Goal: Task Accomplishment & Management: Use online tool/utility

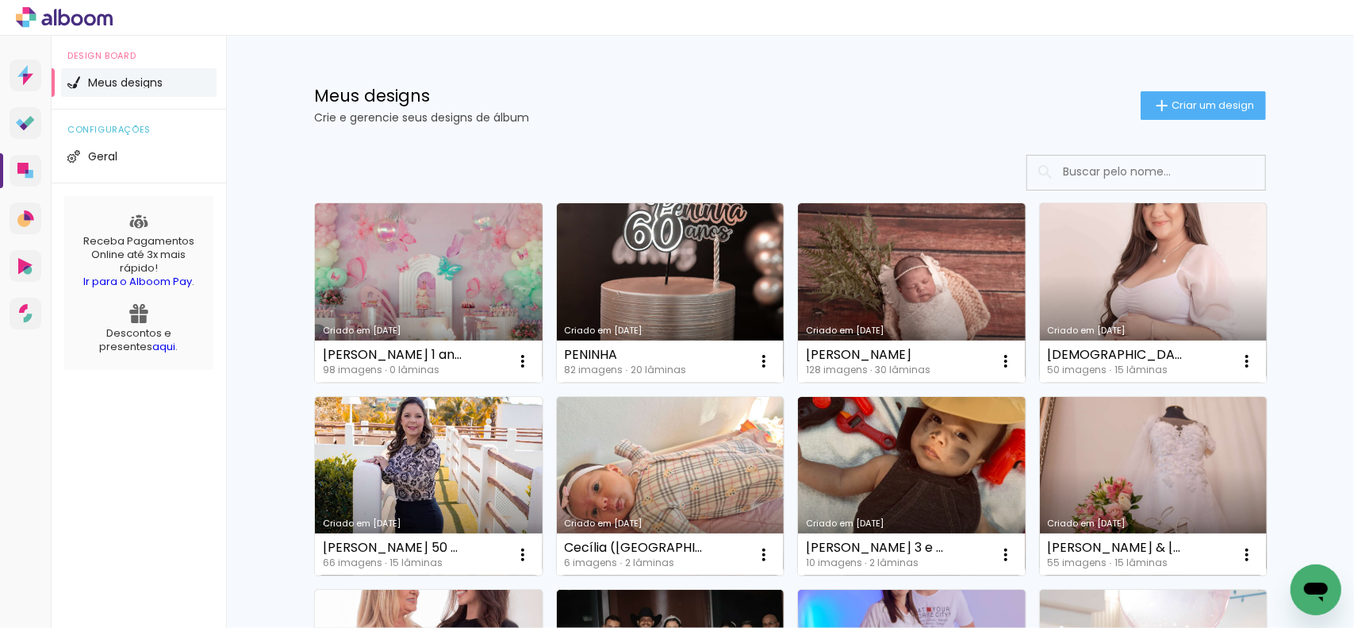
click at [431, 262] on link "Criado em [DATE]" at bounding box center [429, 292] width 228 height 179
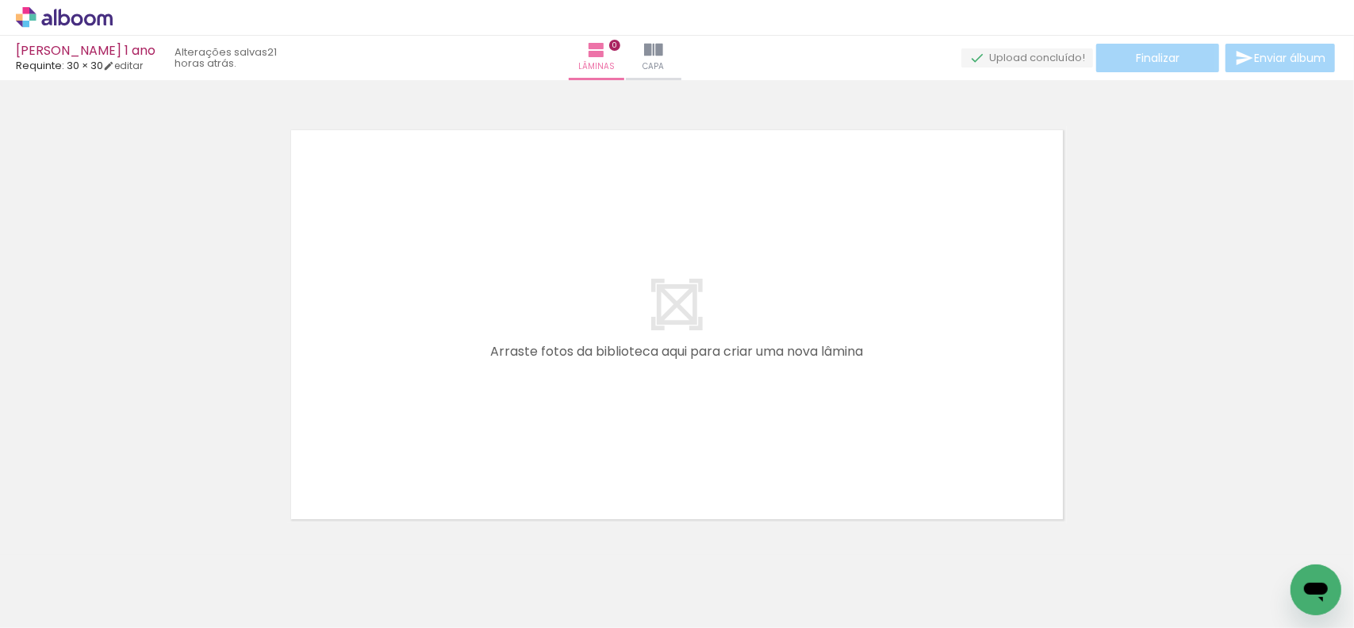
scroll to position [0, 1425]
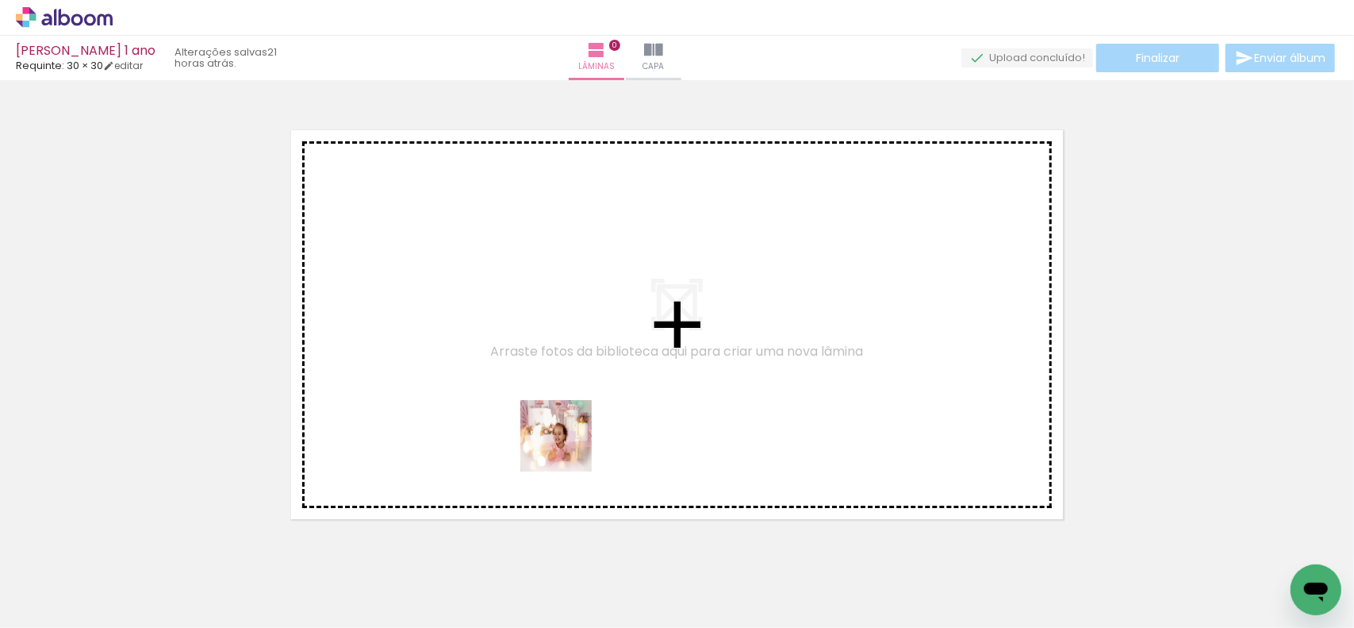
drag, startPoint x: 560, startPoint y: 456, endPoint x: 604, endPoint y: 400, distance: 71.3
click at [605, 400] on quentale-workspace at bounding box center [677, 314] width 1354 height 628
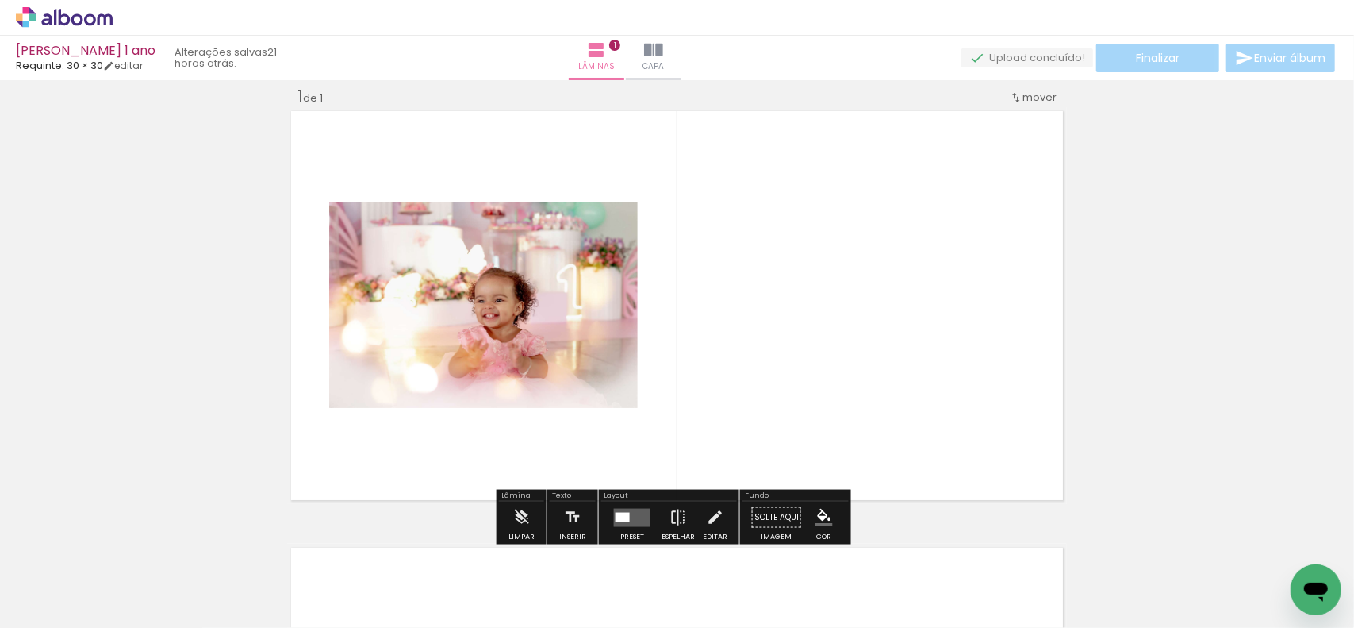
scroll to position [20, 0]
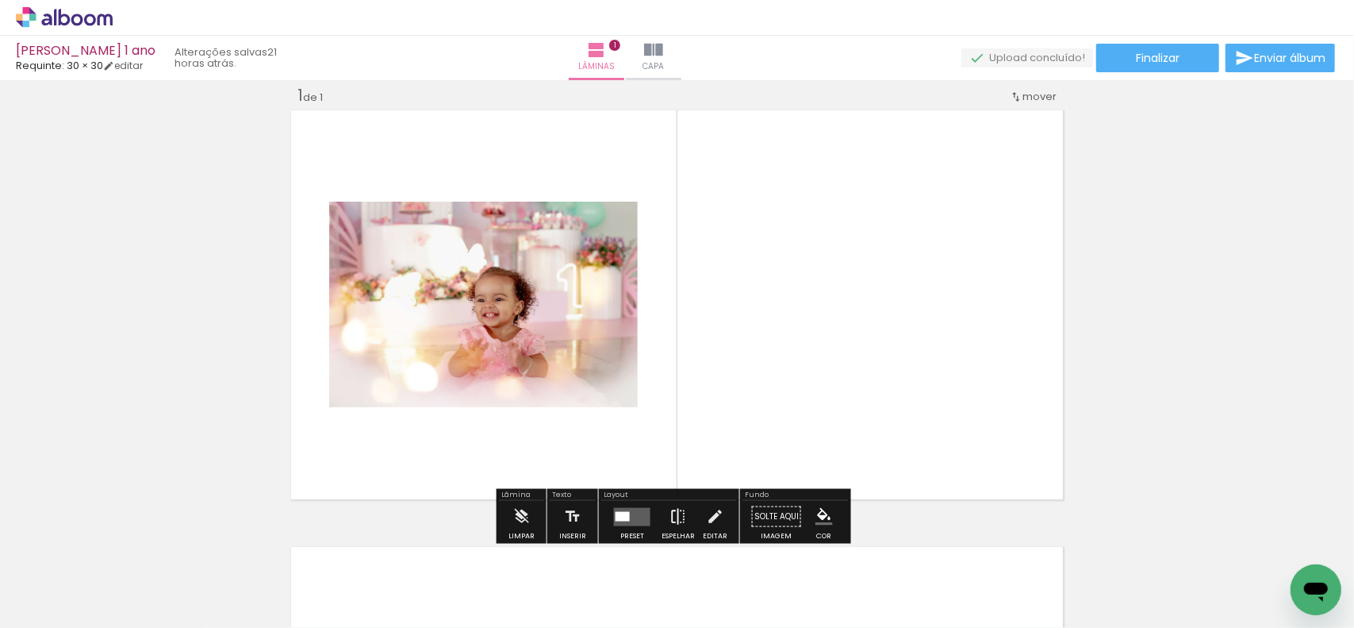
click at [670, 515] on iron-icon at bounding box center [678, 517] width 17 height 32
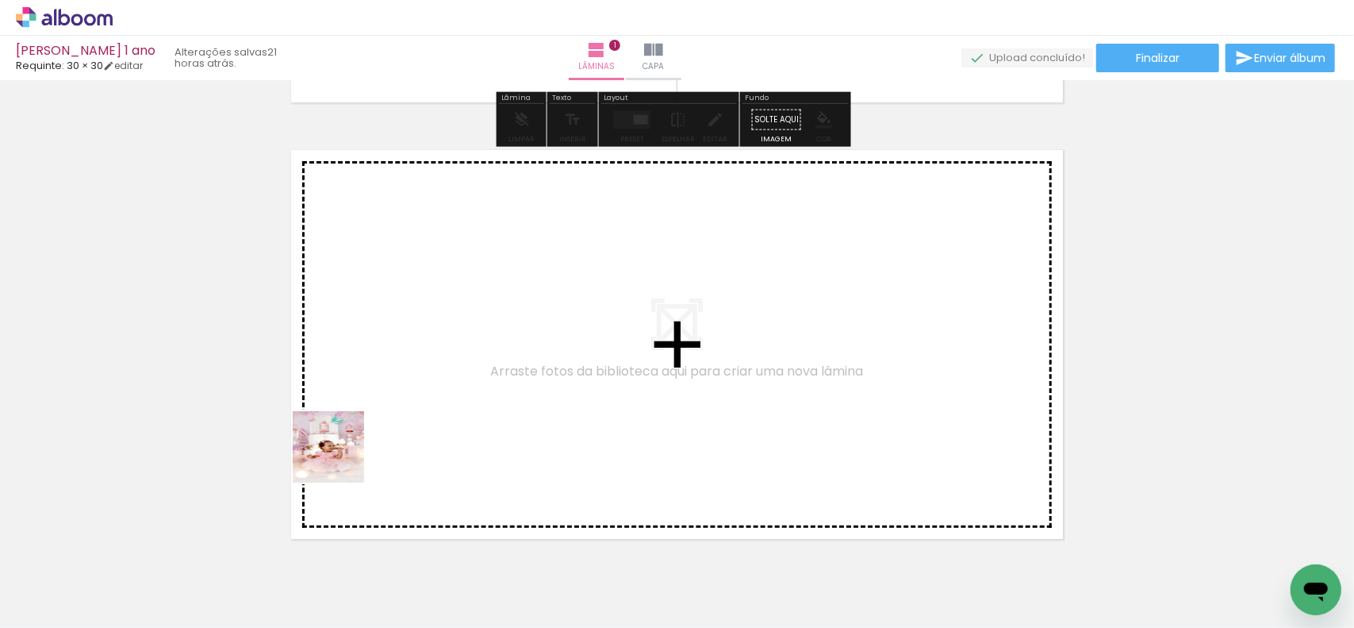
drag, startPoint x: 340, startPoint y: 459, endPoint x: 352, endPoint y: 448, distance: 15.7
click at [352, 448] on quentale-workspace at bounding box center [677, 314] width 1354 height 628
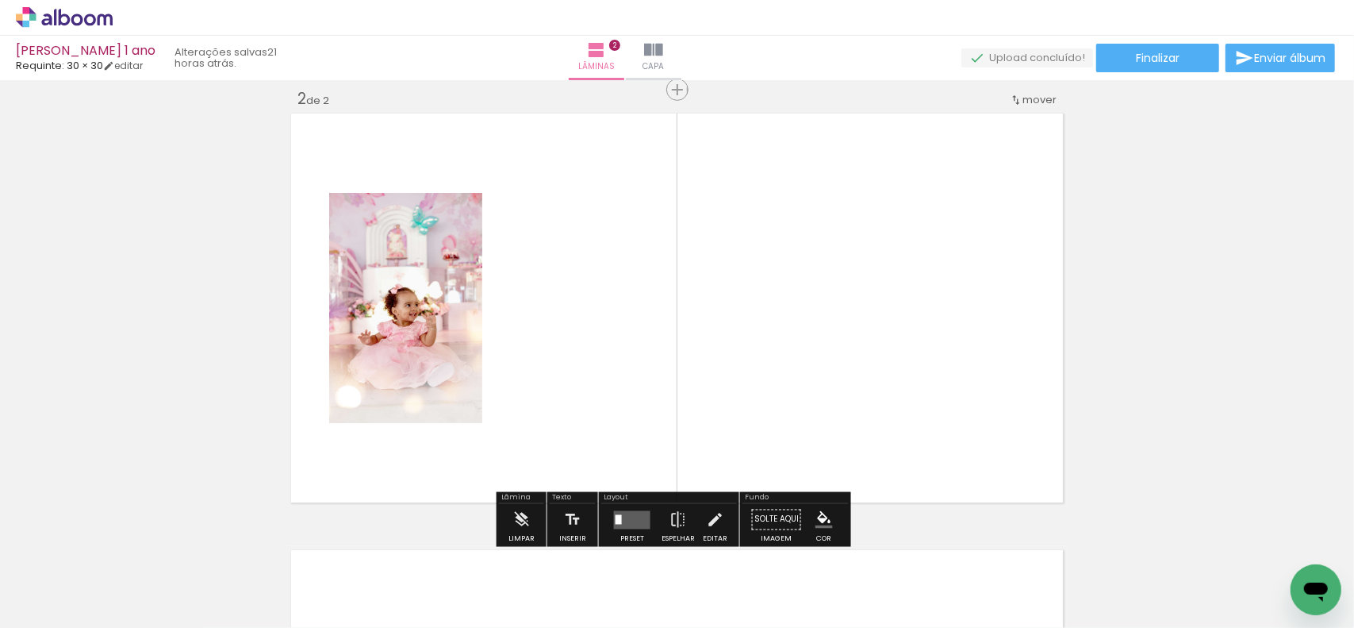
scroll to position [456, 0]
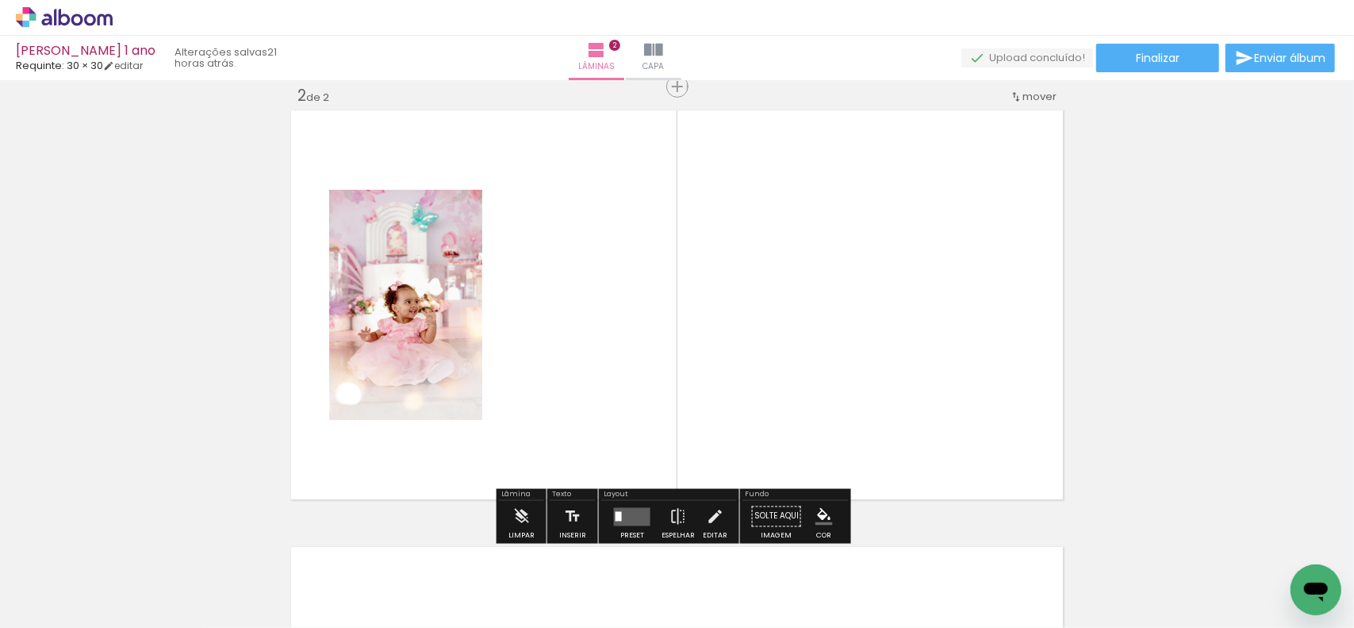
drag, startPoint x: 454, startPoint y: 396, endPoint x: 481, endPoint y: 351, distance: 52.0
click at [481, 346] on quentale-workspace at bounding box center [677, 314] width 1354 height 628
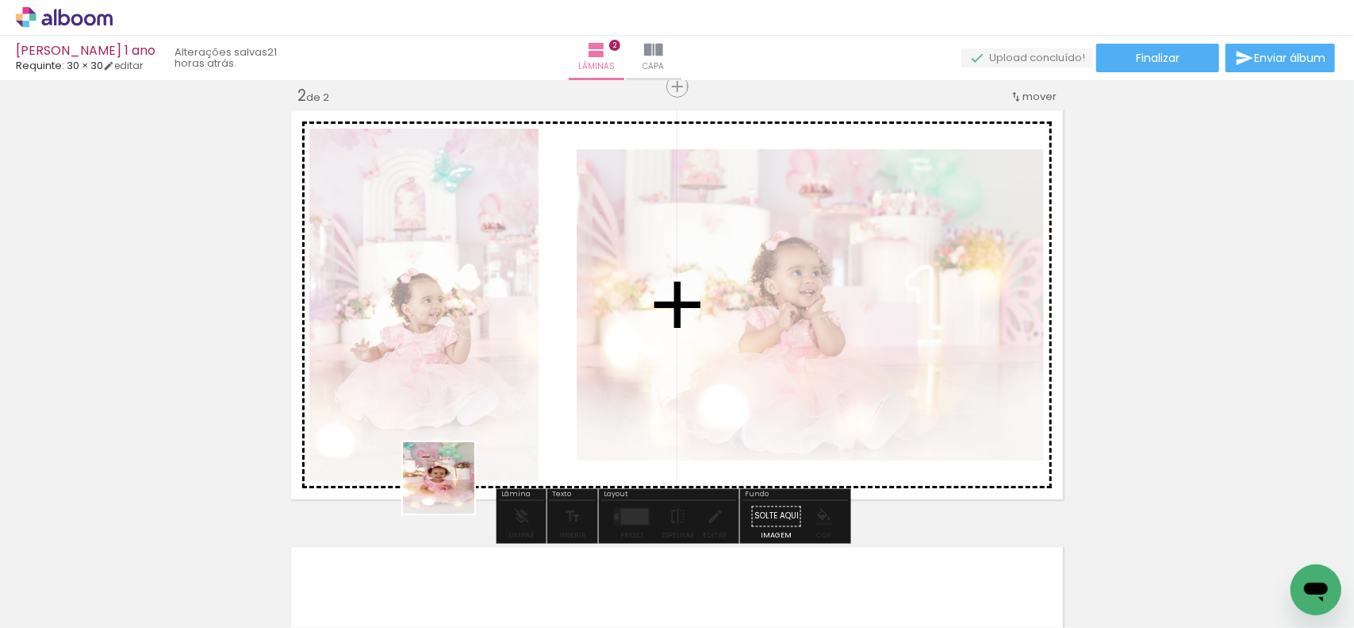
drag, startPoint x: 451, startPoint y: 490, endPoint x: 541, endPoint y: 582, distance: 129.6
click at [489, 418] on quentale-workspace at bounding box center [677, 314] width 1354 height 628
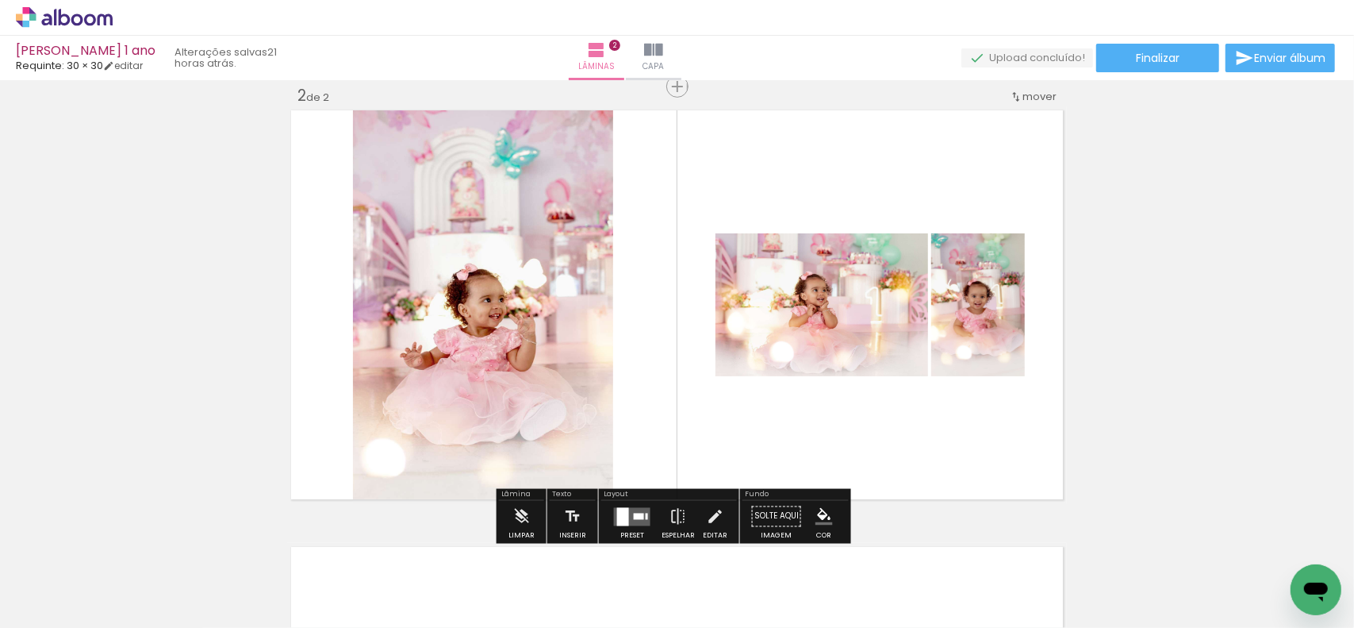
drag, startPoint x: 613, startPoint y: 545, endPoint x: 654, endPoint y: 454, distance: 99.8
click at [629, 486] on quentale-workspace at bounding box center [677, 314] width 1354 height 628
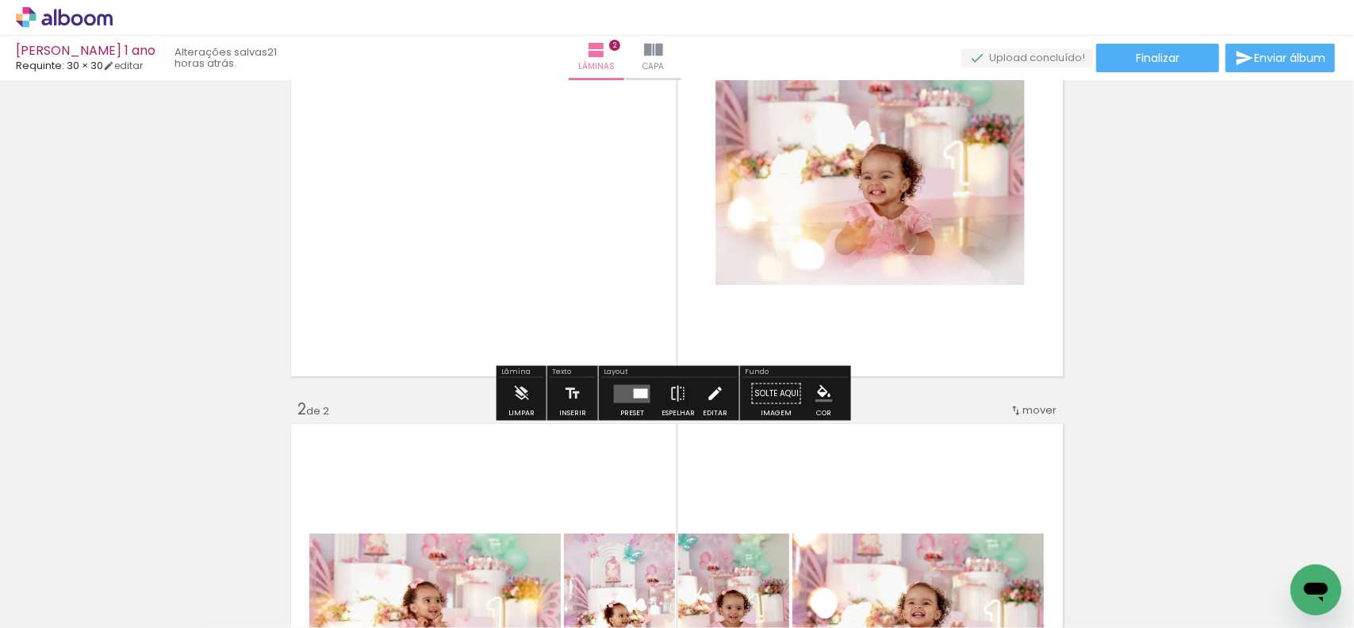
scroll to position [129, 0]
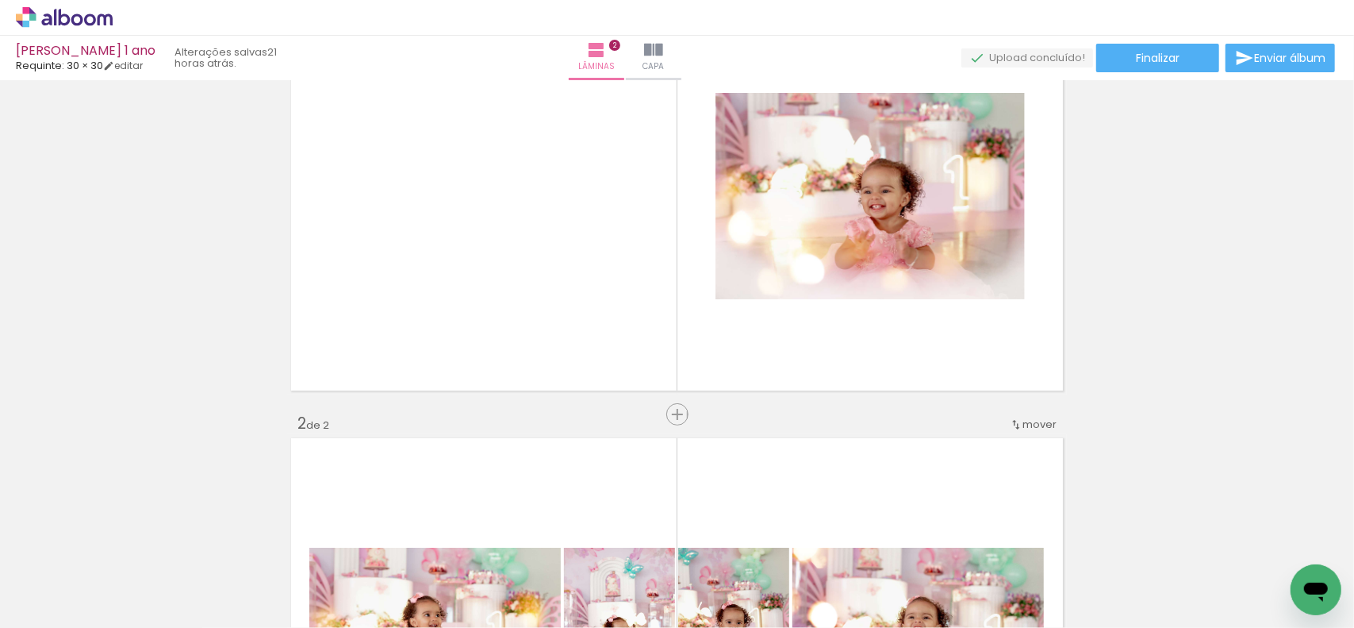
click at [687, 414] on span "Inserir lâmina" at bounding box center [718, 414] width 62 height 10
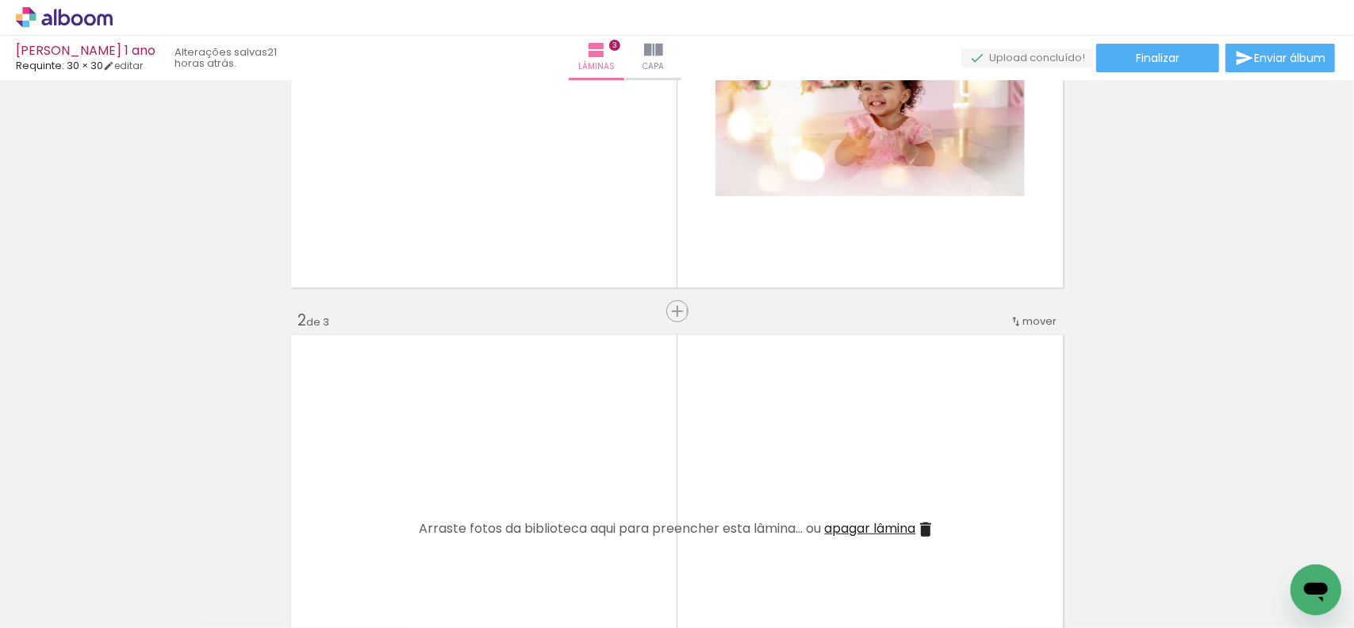
scroll to position [287, 0]
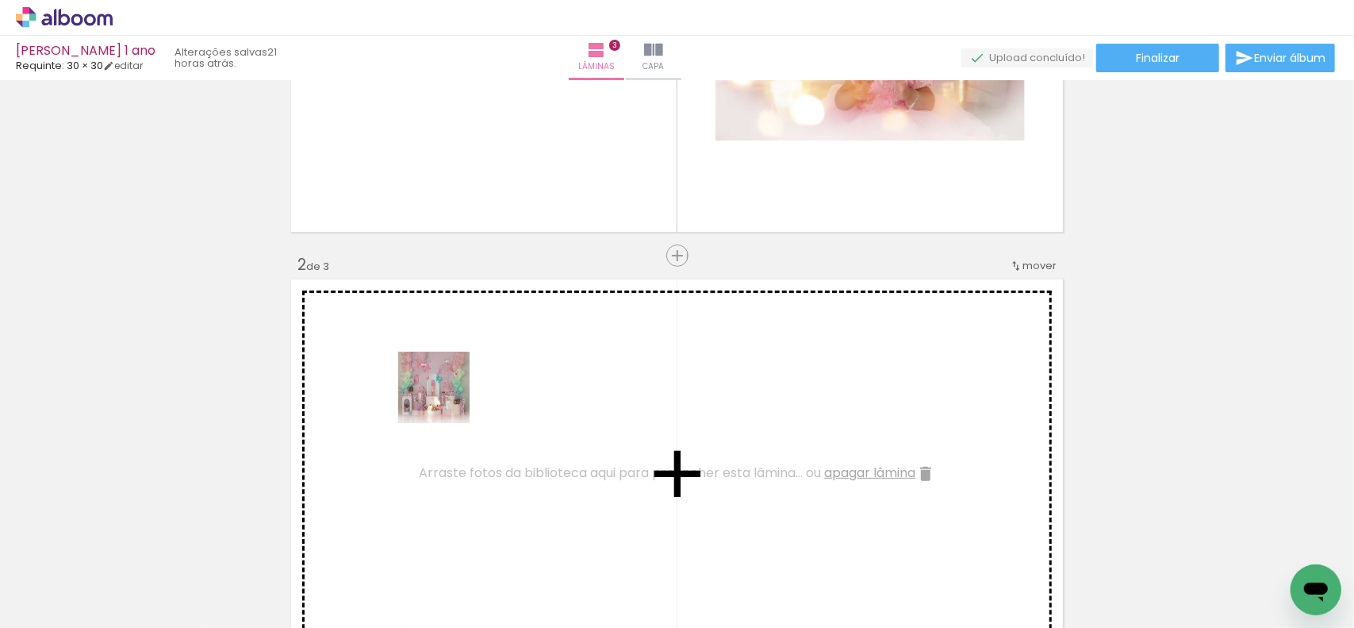
drag, startPoint x: 187, startPoint y: 574, endPoint x: 501, endPoint y: 358, distance: 381.6
click at [501, 358] on quentale-workspace at bounding box center [677, 314] width 1354 height 628
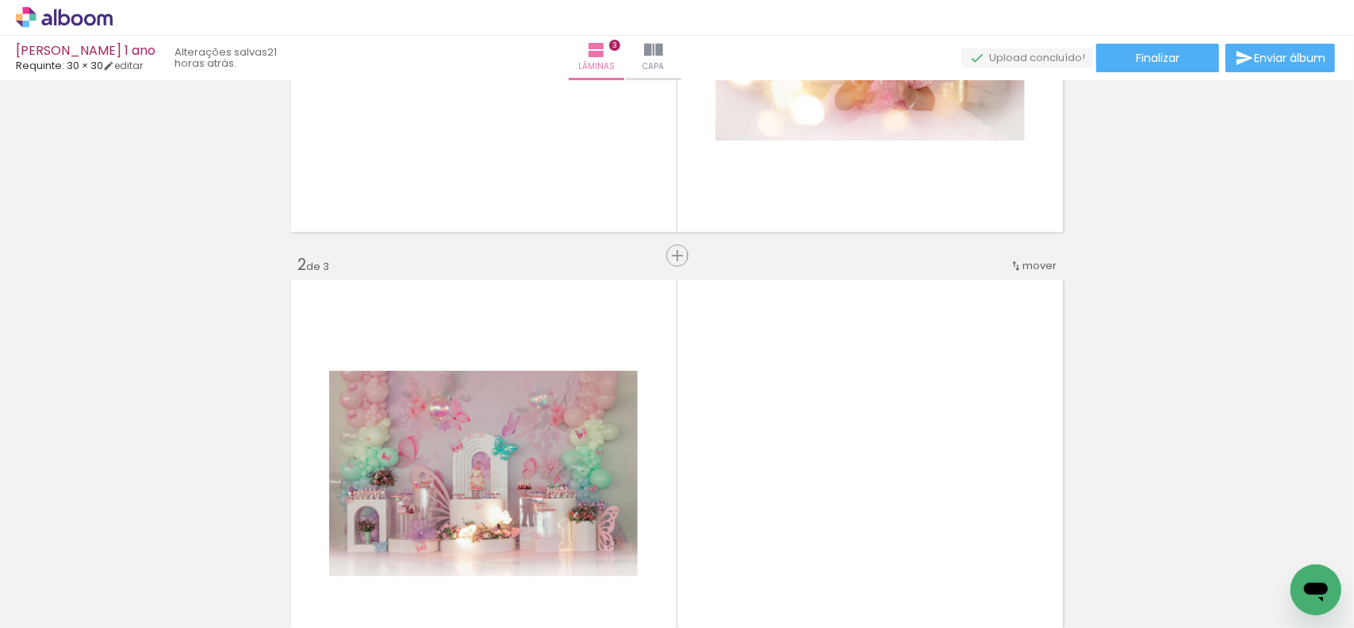
drag, startPoint x: 268, startPoint y: 578, endPoint x: 521, endPoint y: 470, distance: 275.1
click at [529, 410] on quentale-workspace at bounding box center [677, 314] width 1354 height 628
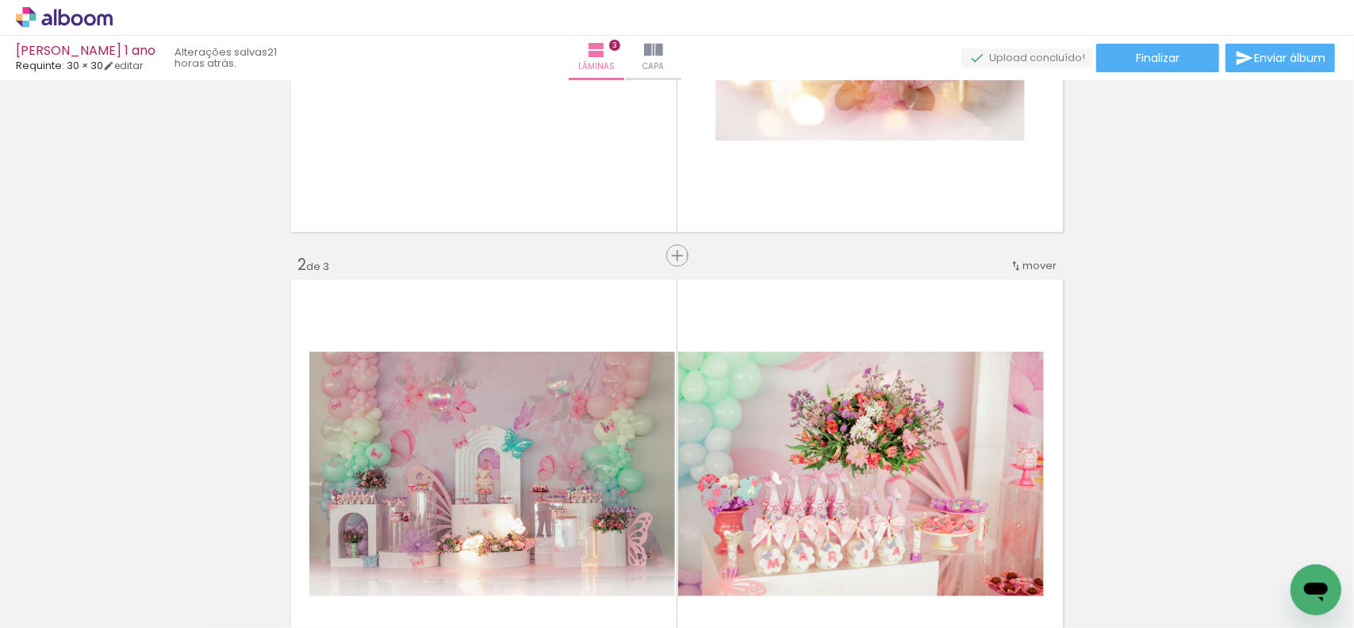
drag, startPoint x: 357, startPoint y: 571, endPoint x: 490, endPoint y: 482, distance: 160.6
click at [503, 445] on quentale-workspace at bounding box center [677, 314] width 1354 height 628
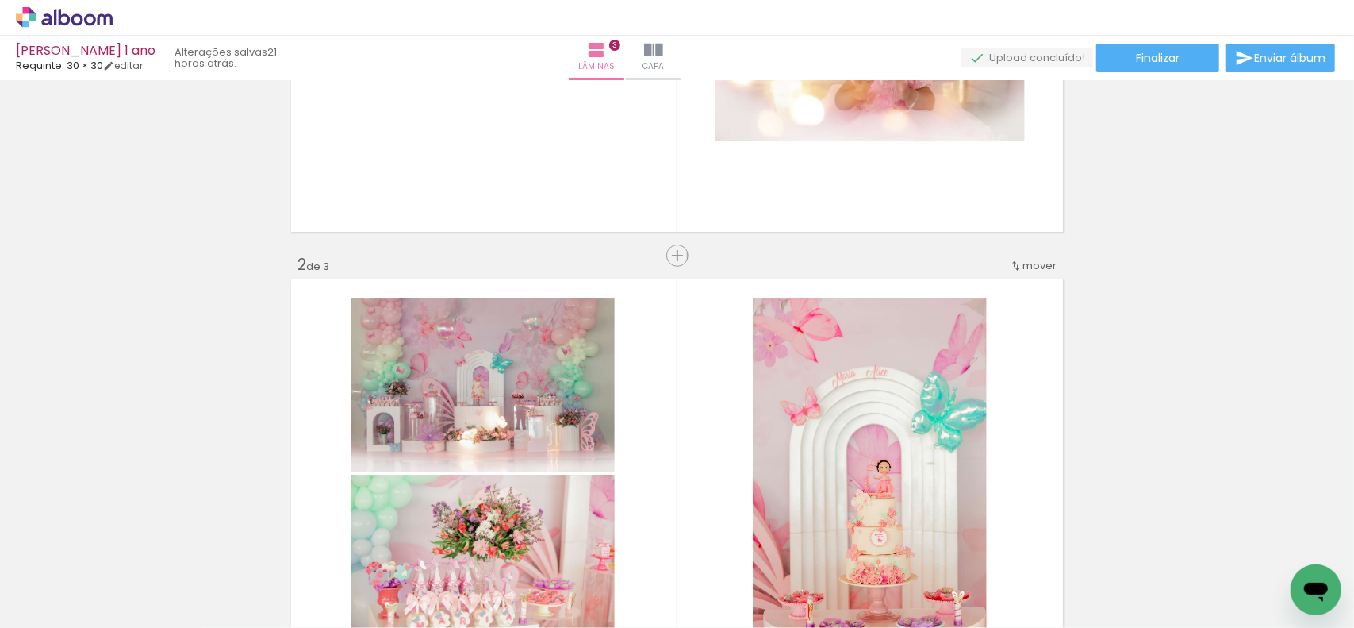
drag, startPoint x: 470, startPoint y: 488, endPoint x: 481, endPoint y: 488, distance: 11.1
click at [471, 488] on quentale-workspace at bounding box center [677, 314] width 1354 height 628
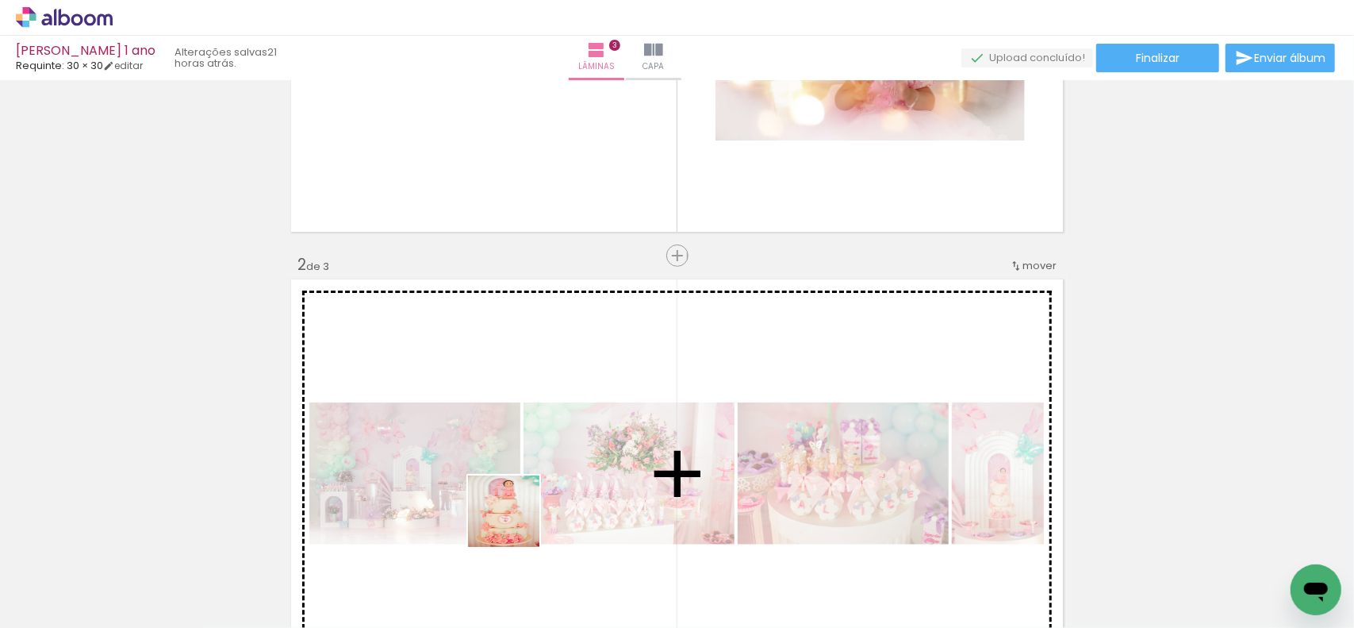
drag, startPoint x: 515, startPoint y: 559, endPoint x: 565, endPoint y: 543, distance: 52.4
click at [522, 492] on quentale-workspace at bounding box center [677, 314] width 1354 height 628
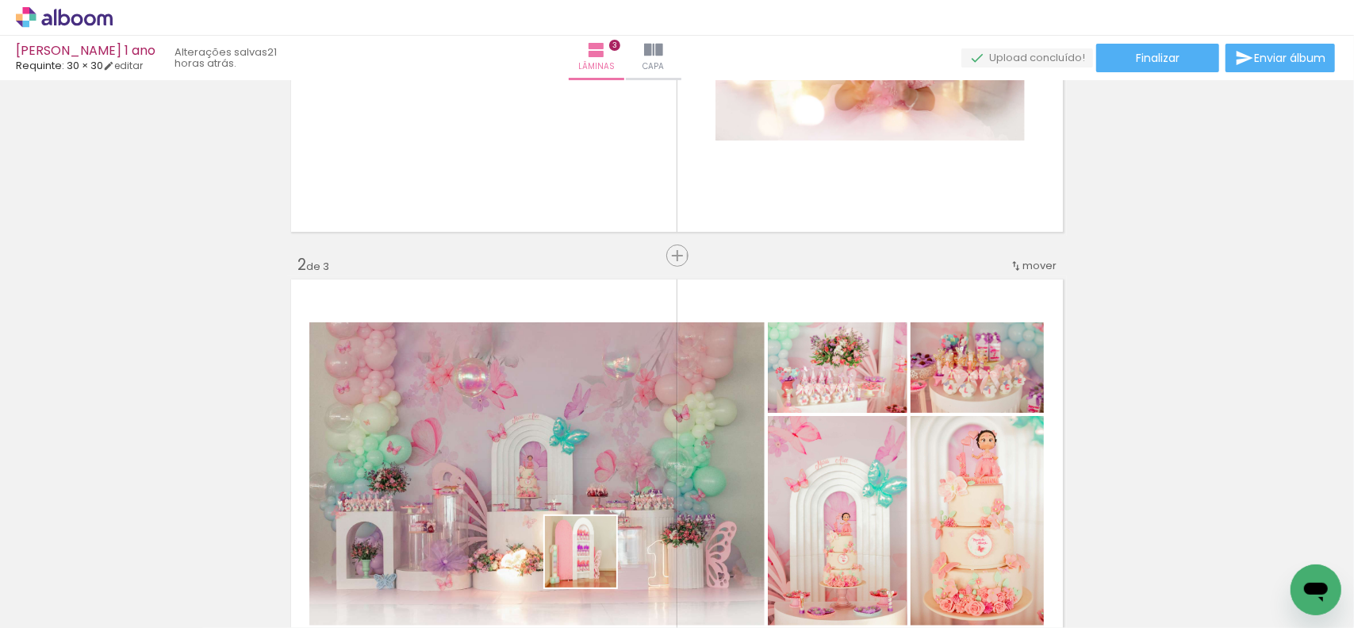
drag, startPoint x: 597, startPoint y: 577, endPoint x: 632, endPoint y: 432, distance: 149.3
click at [593, 483] on quentale-workspace at bounding box center [677, 314] width 1354 height 628
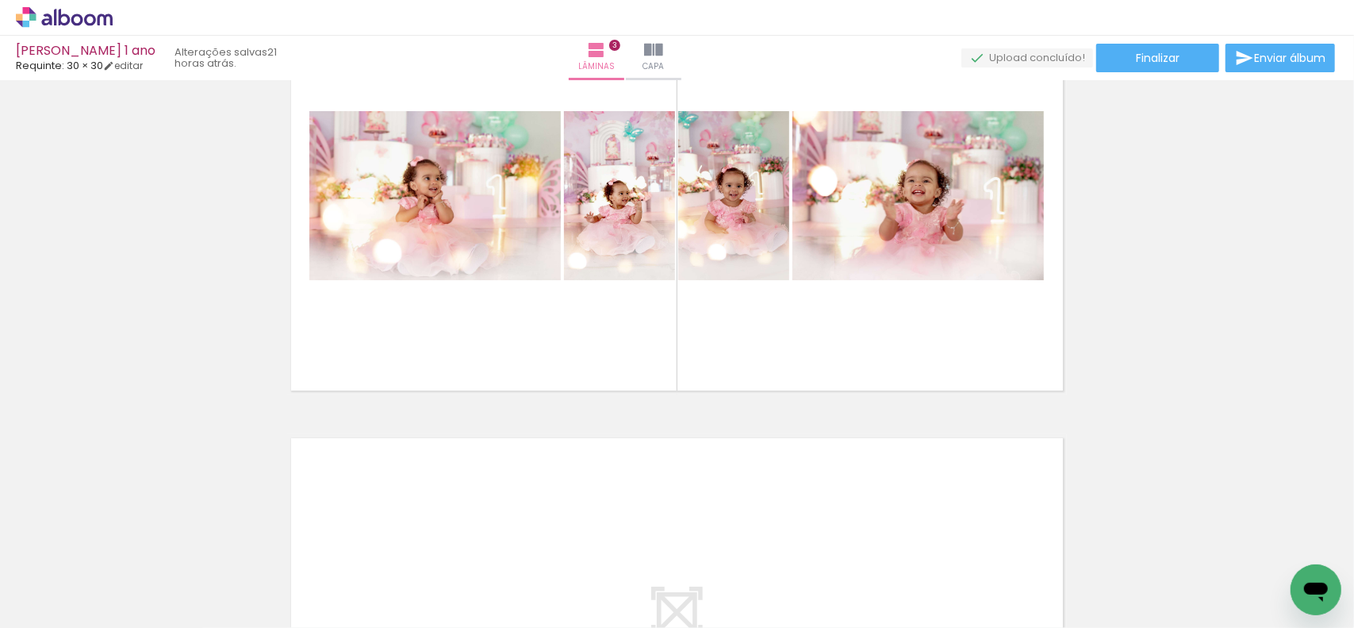
scroll to position [0, 309]
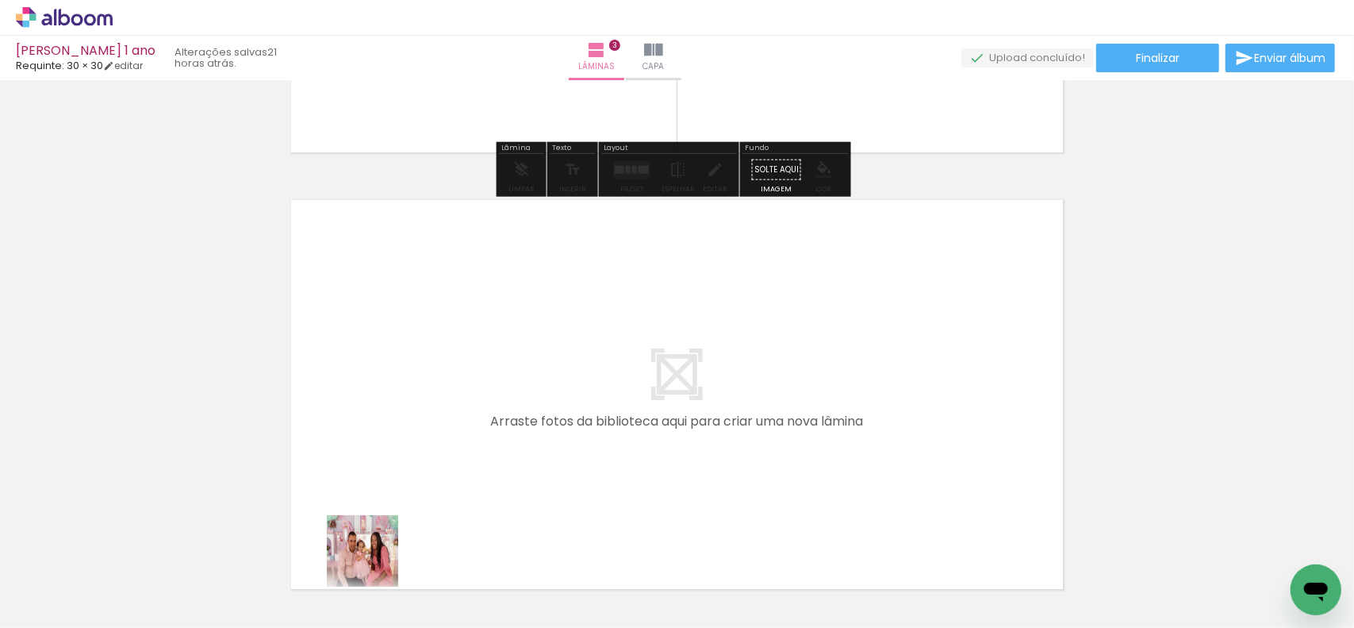
drag, startPoint x: 381, startPoint y: 574, endPoint x: 429, endPoint y: 554, distance: 52.3
click at [391, 490] on quentale-workspace at bounding box center [677, 314] width 1354 height 628
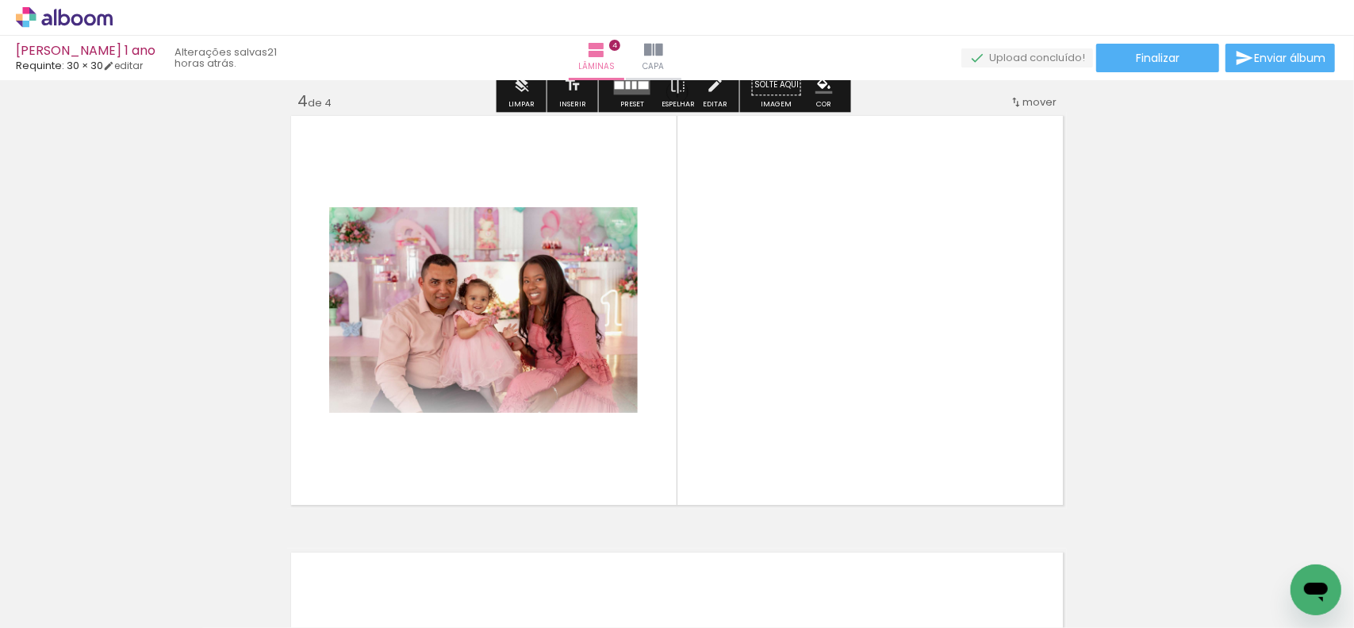
scroll to position [1329, 0]
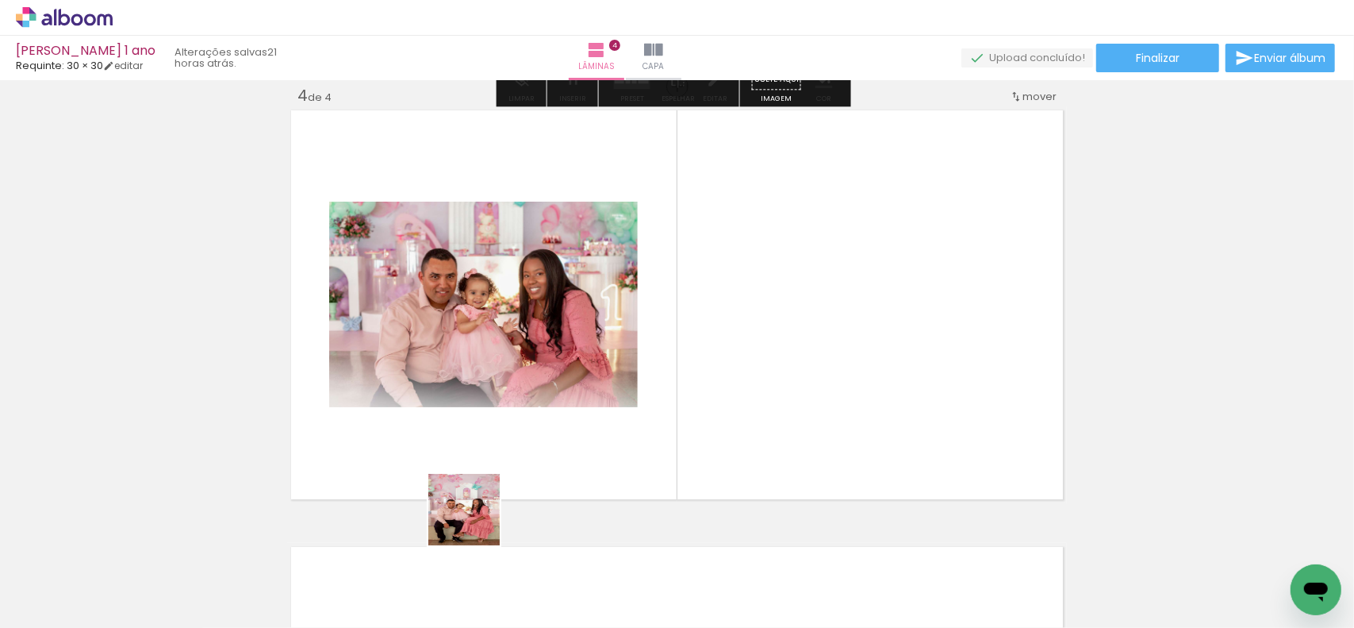
drag, startPoint x: 473, startPoint y: 560, endPoint x: 523, endPoint y: 383, distance: 183.9
click at [523, 383] on quentale-workspace at bounding box center [677, 314] width 1354 height 628
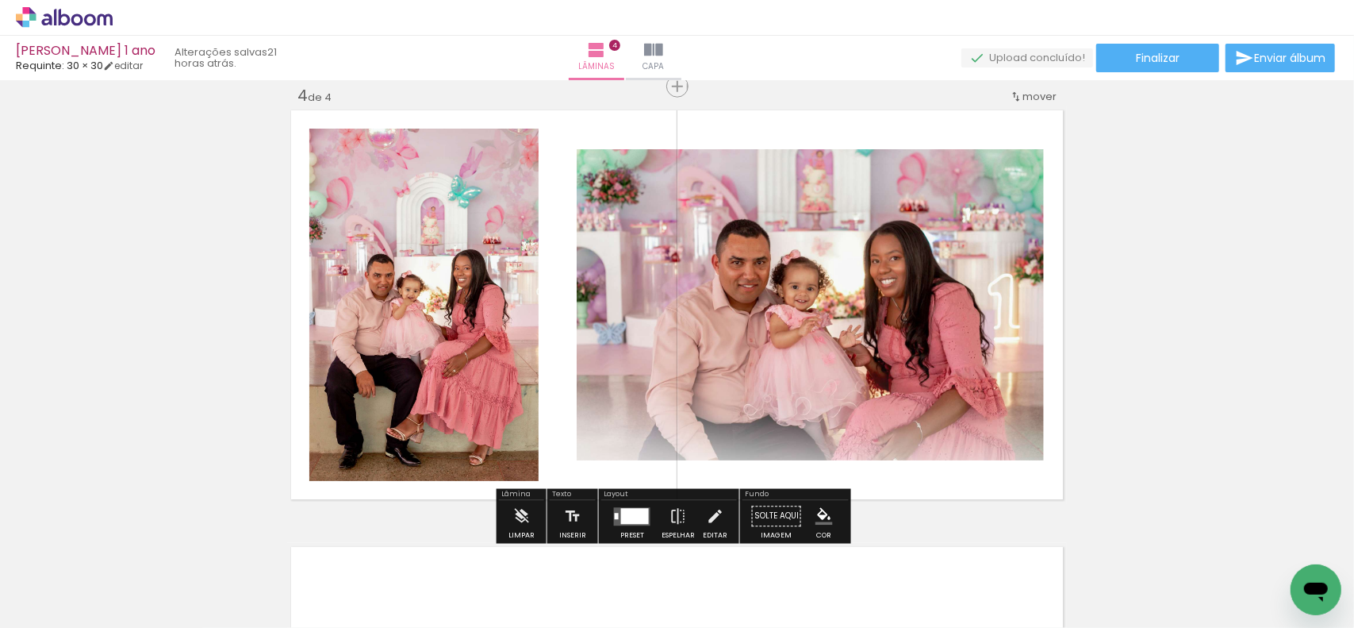
drag, startPoint x: 560, startPoint y: 530, endPoint x: 608, endPoint y: 505, distance: 53.6
click at [574, 444] on quentale-workspace at bounding box center [677, 314] width 1354 height 628
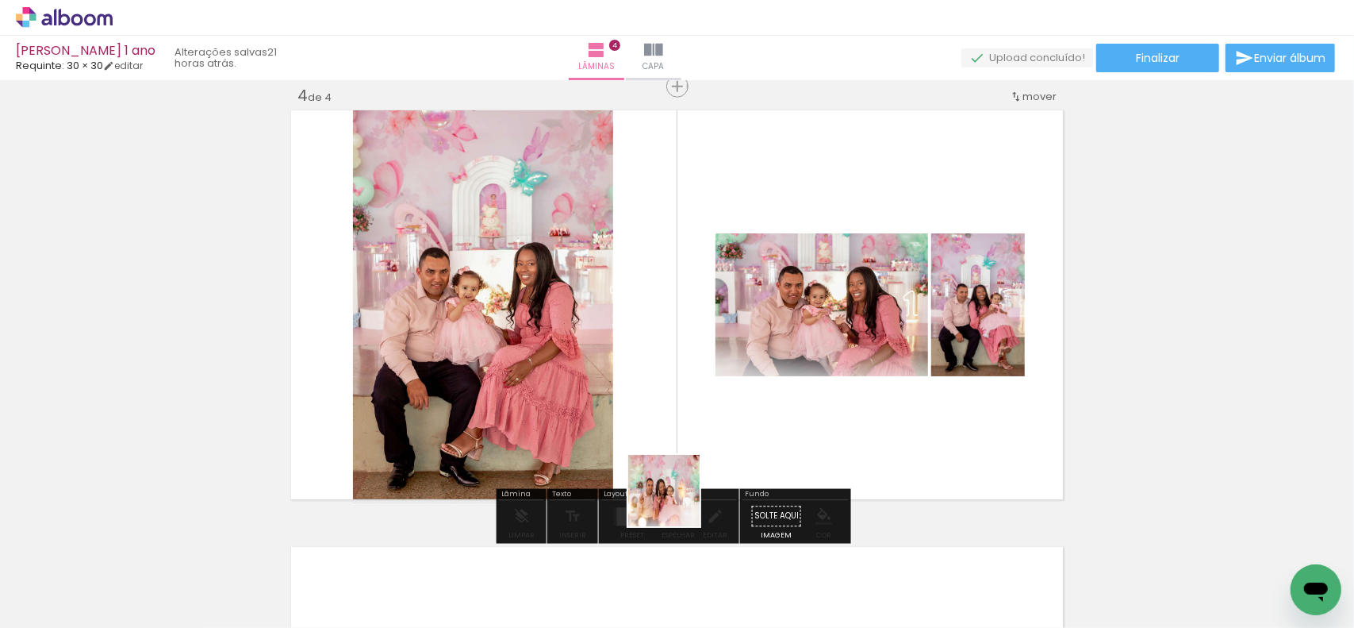
drag, startPoint x: 663, startPoint y: 583, endPoint x: 765, endPoint y: 529, distance: 115.0
click at [696, 401] on quentale-workspace at bounding box center [677, 314] width 1354 height 628
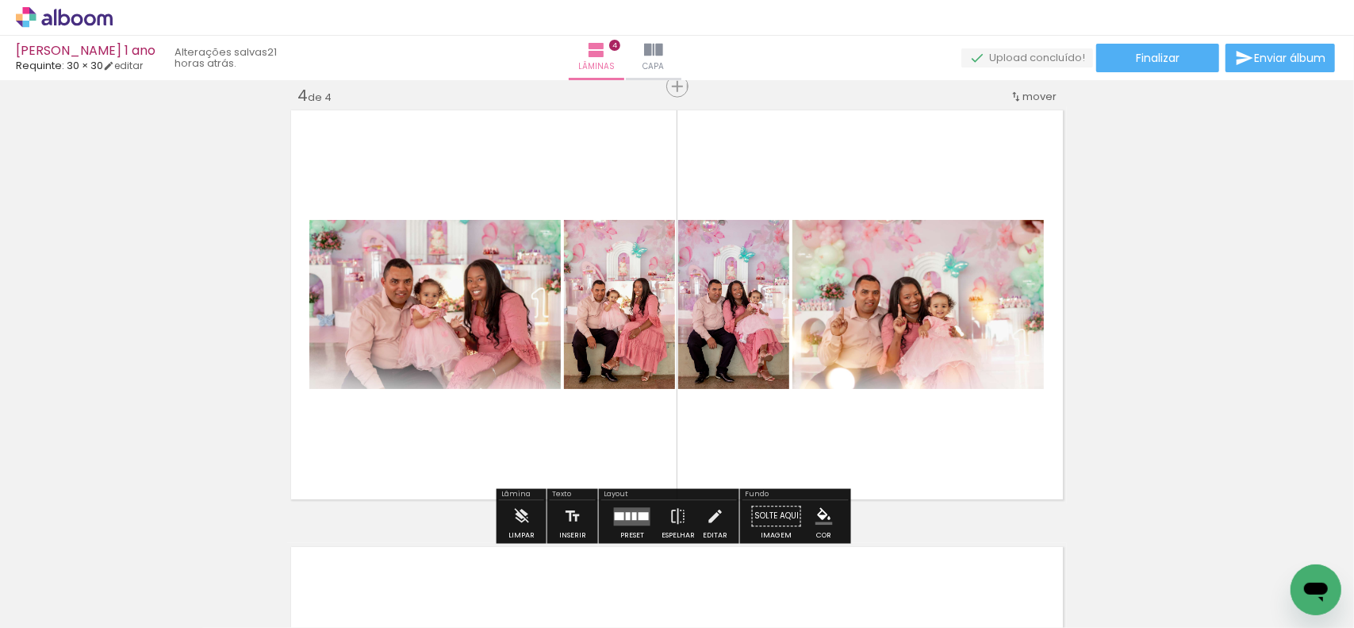
drag, startPoint x: 741, startPoint y: 574, endPoint x: 798, endPoint y: 537, distance: 68.2
click at [750, 474] on quentale-workspace at bounding box center [677, 314] width 1354 height 628
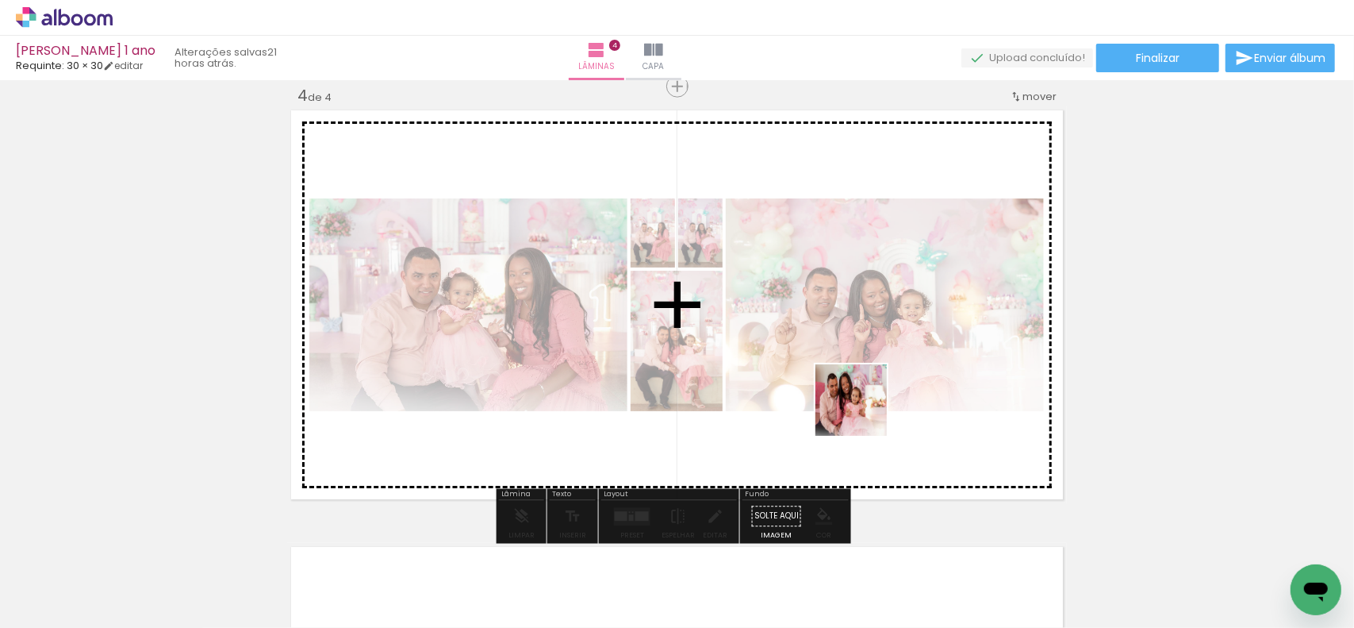
drag, startPoint x: 831, startPoint y: 547, endPoint x: 873, endPoint y: 399, distance: 153.2
click at [870, 405] on quentale-workspace at bounding box center [677, 314] width 1354 height 628
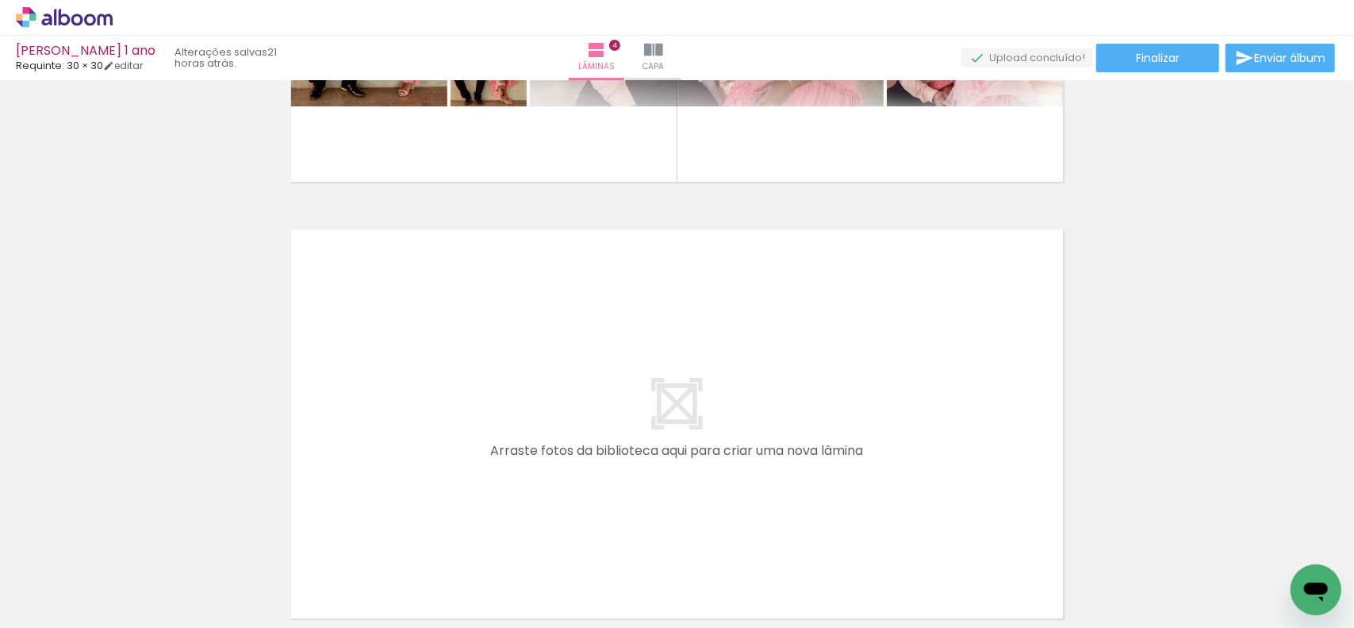
scroll to position [0, 703]
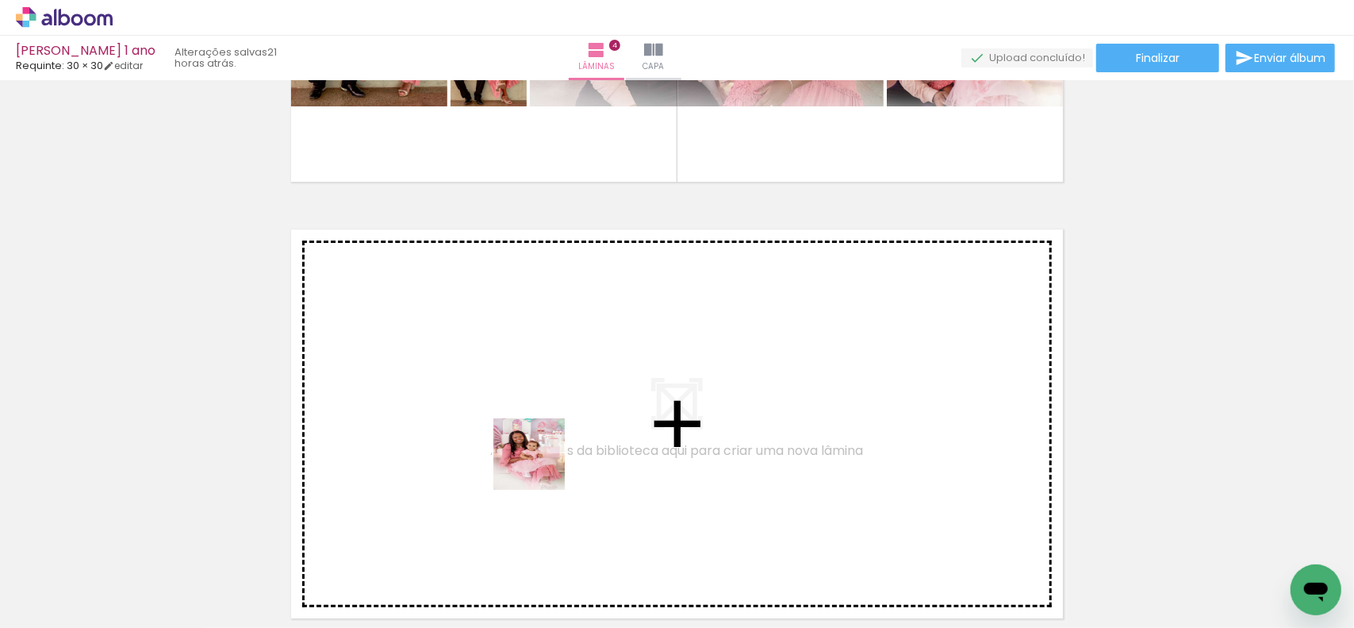
drag, startPoint x: 518, startPoint y: 552, endPoint x: 593, endPoint y: 563, distance: 76.1
click at [543, 466] on quentale-workspace at bounding box center [677, 314] width 1354 height 628
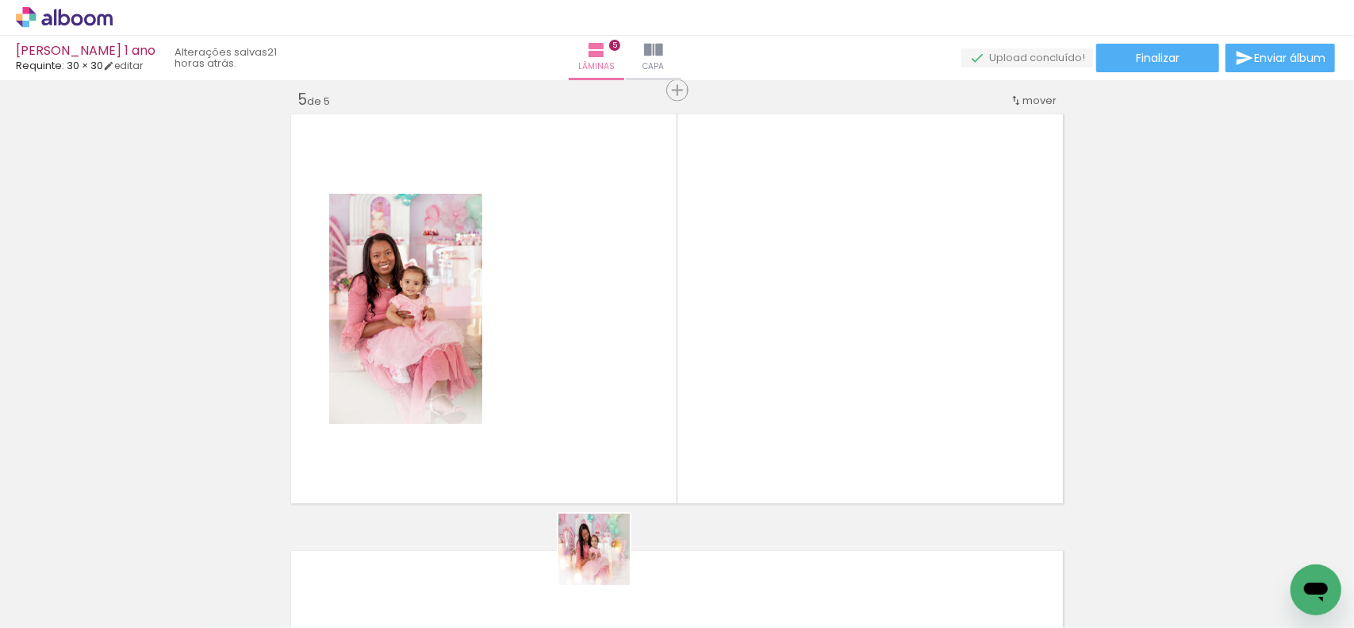
scroll to position [1765, 0]
drag, startPoint x: 606, startPoint y: 586, endPoint x: 606, endPoint y: 561, distance: 25.4
click at [606, 561] on div at bounding box center [611, 574] width 79 height 52
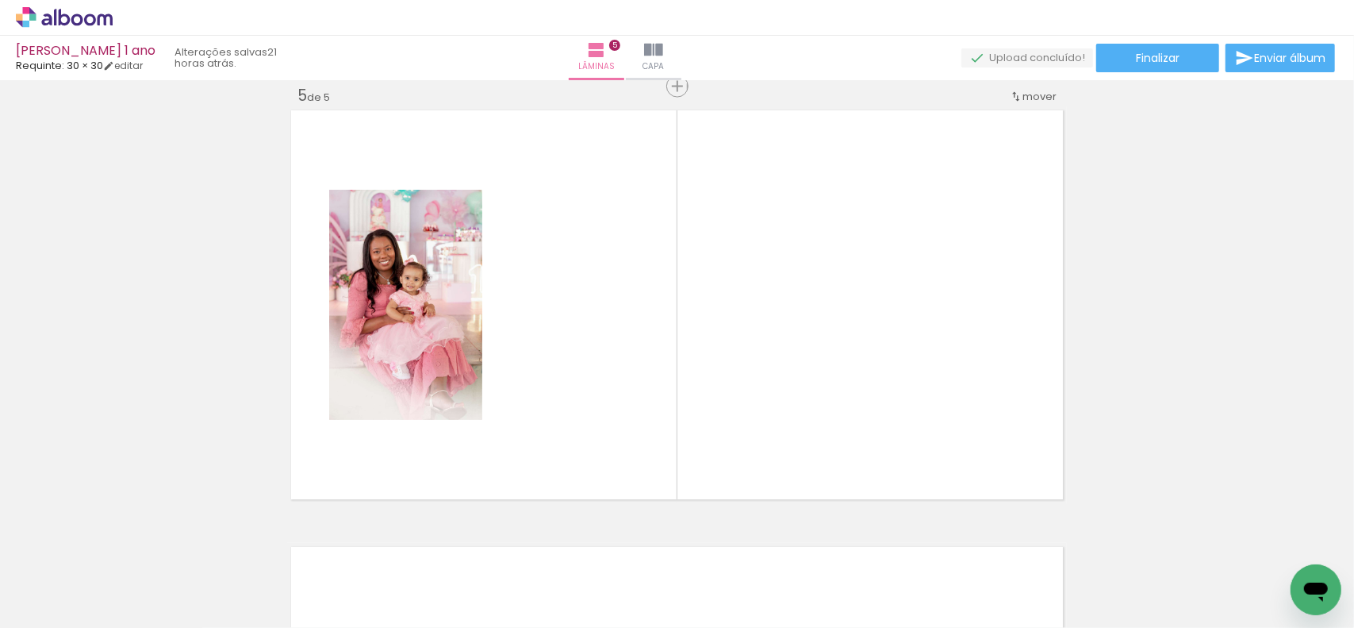
drag, startPoint x: 605, startPoint y: 567, endPoint x: 600, endPoint y: 463, distance: 104.9
click at [600, 463] on quentale-workspace at bounding box center [677, 314] width 1354 height 628
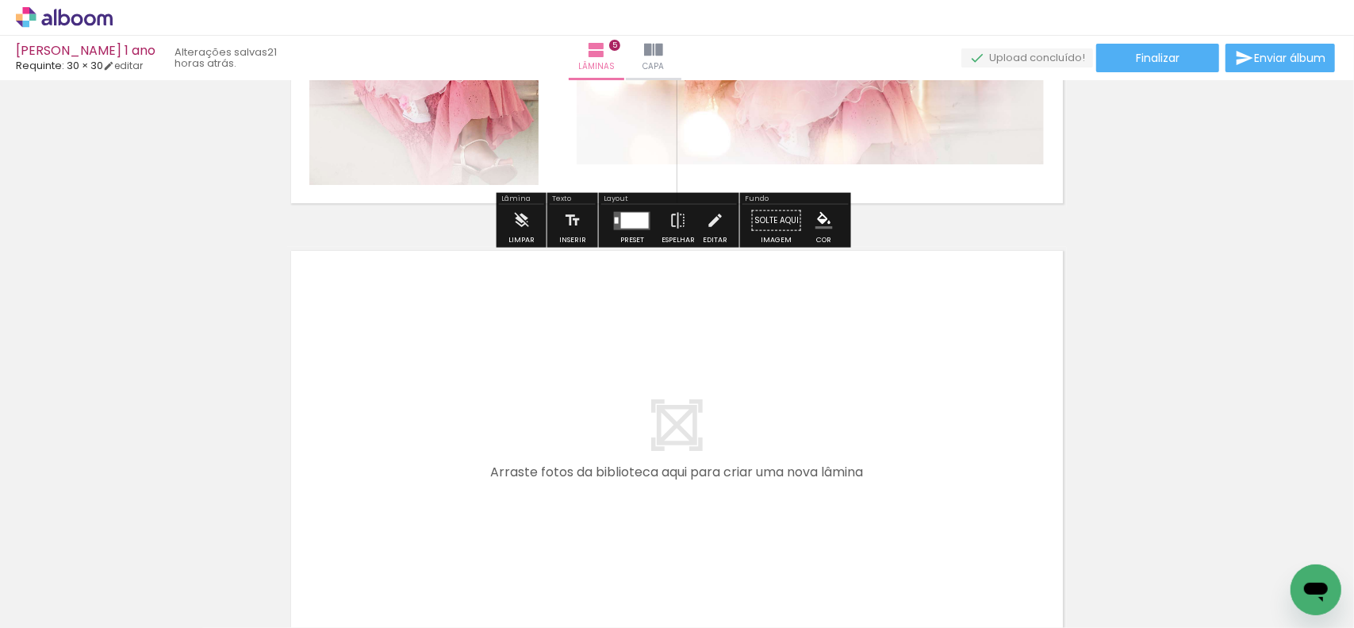
scroll to position [2083, 0]
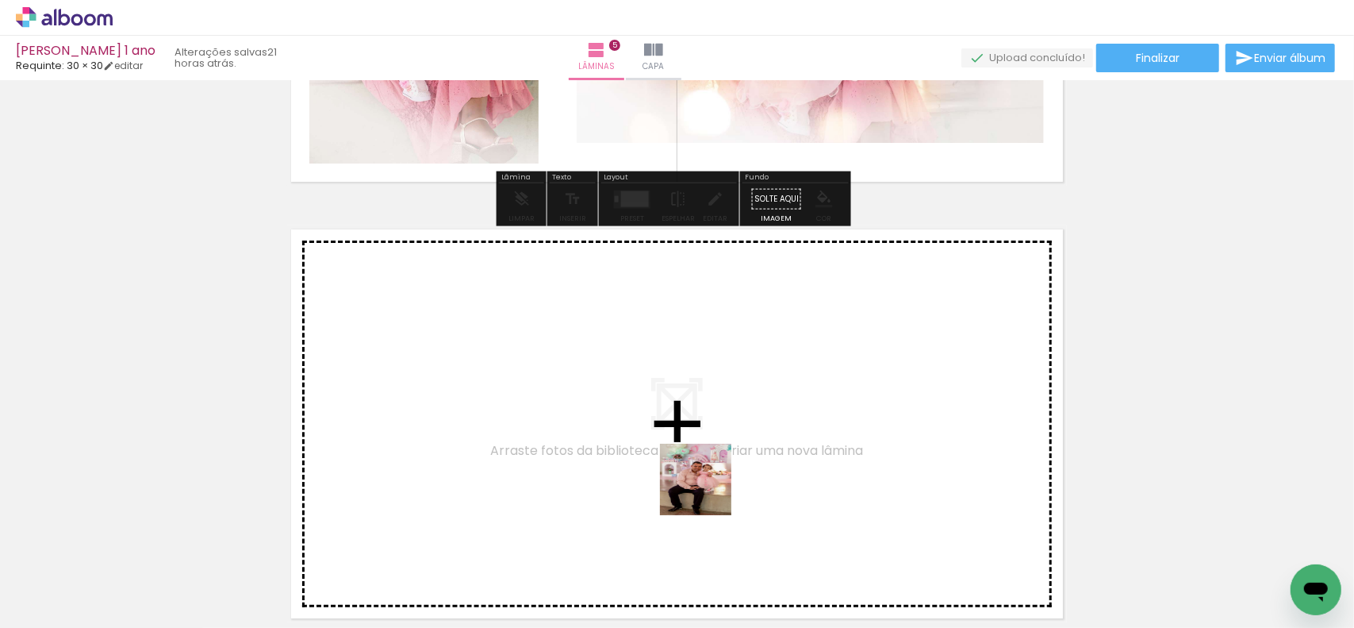
drag, startPoint x: 708, startPoint y: 562, endPoint x: 708, endPoint y: 444, distance: 118.2
click at [708, 444] on quentale-workspace at bounding box center [677, 314] width 1354 height 628
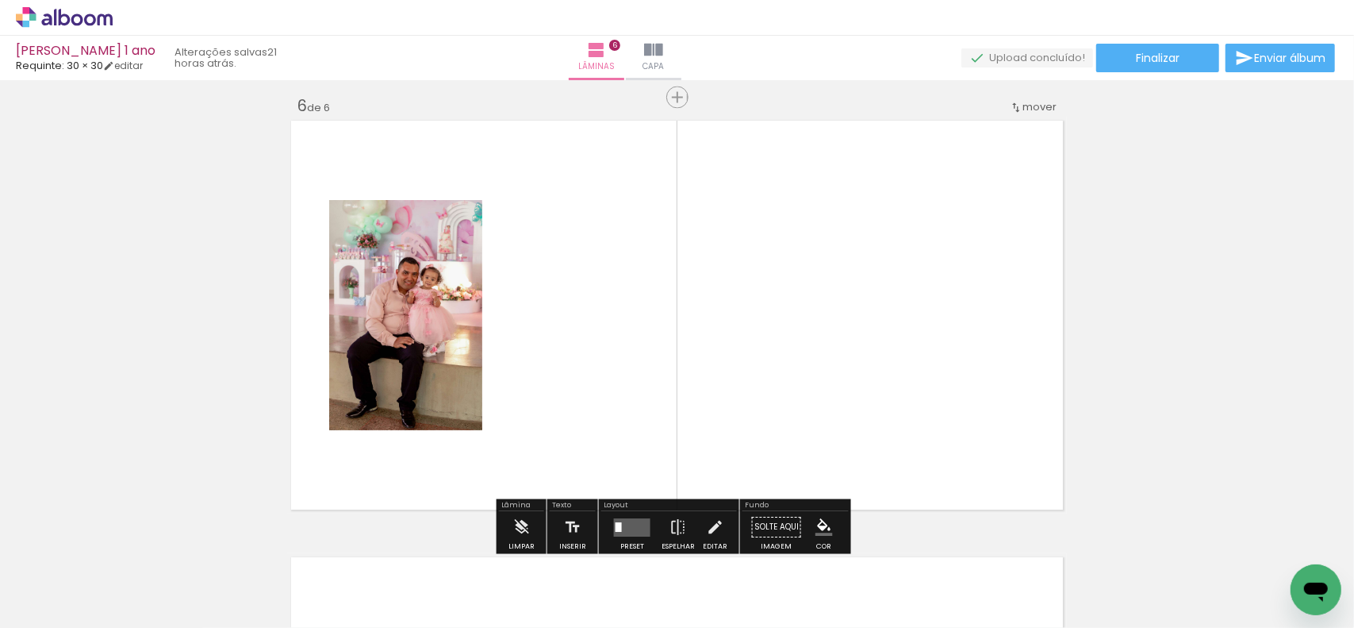
scroll to position [2202, 0]
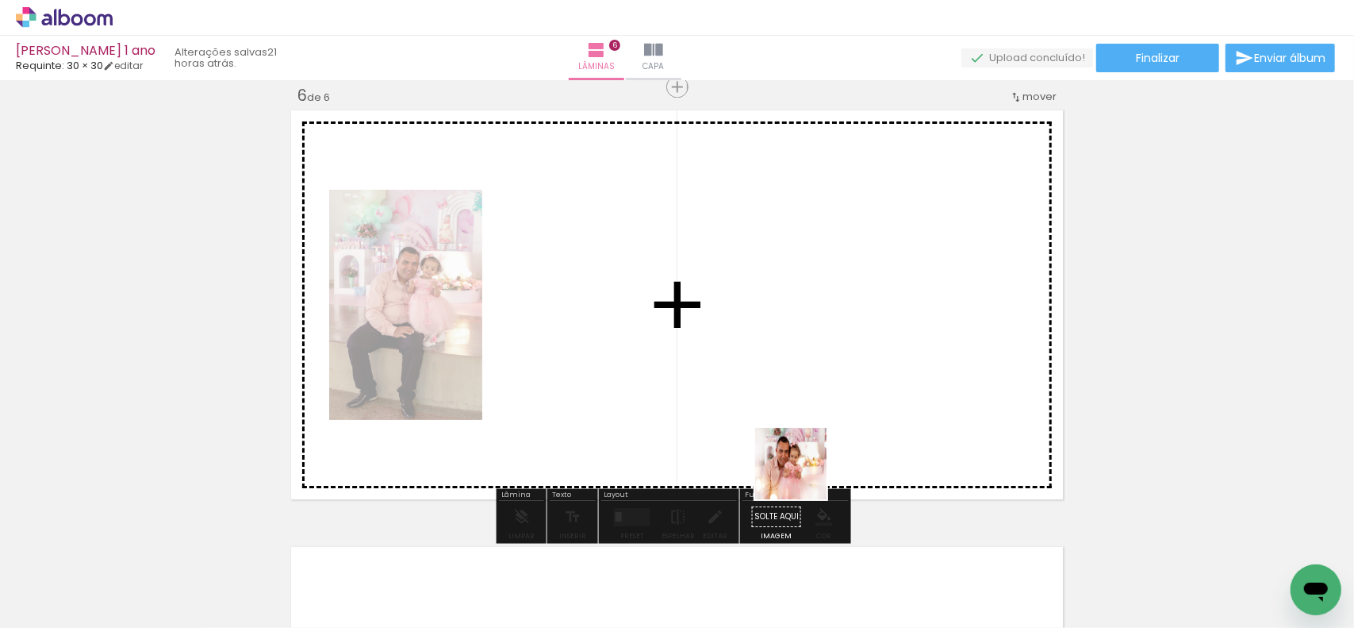
drag, startPoint x: 803, startPoint y: 475, endPoint x: 824, endPoint y: 410, distance: 68.3
click at [824, 410] on quentale-workspace at bounding box center [677, 314] width 1354 height 628
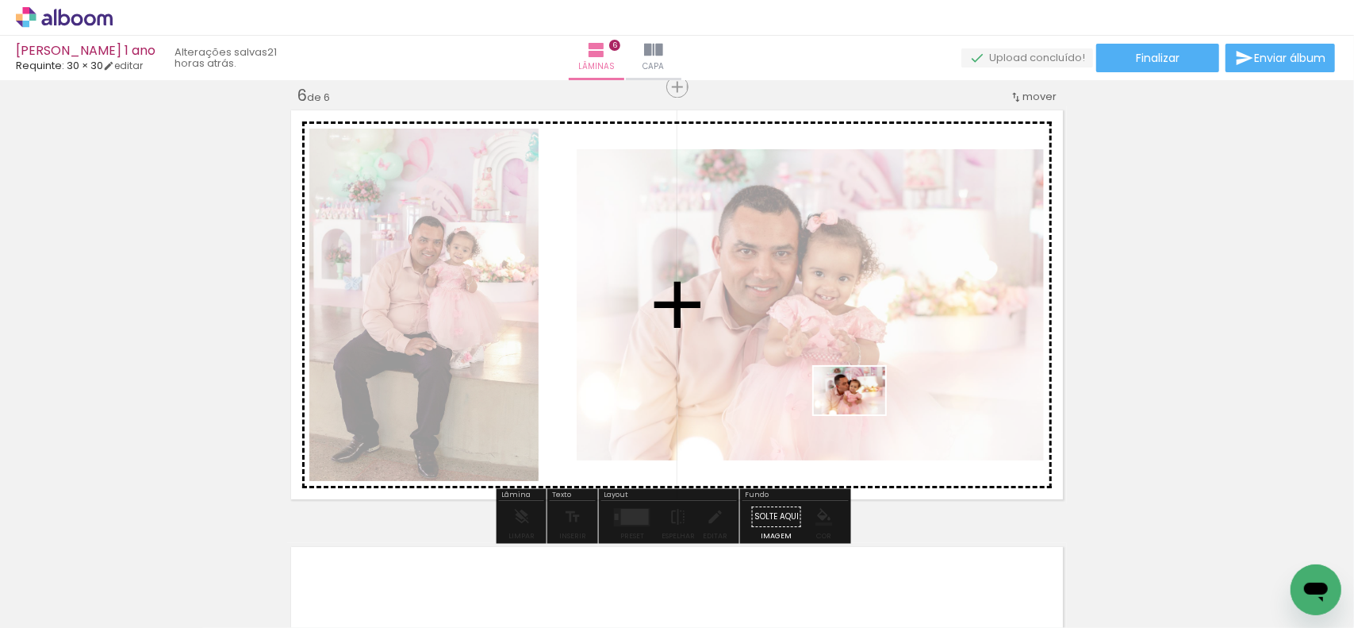
drag, startPoint x: 901, startPoint y: 561, endPoint x: 854, endPoint y: 373, distance: 193.8
click at [857, 401] on quentale-workspace at bounding box center [677, 314] width 1354 height 628
